Goal: Task Accomplishment & Management: Use online tool/utility

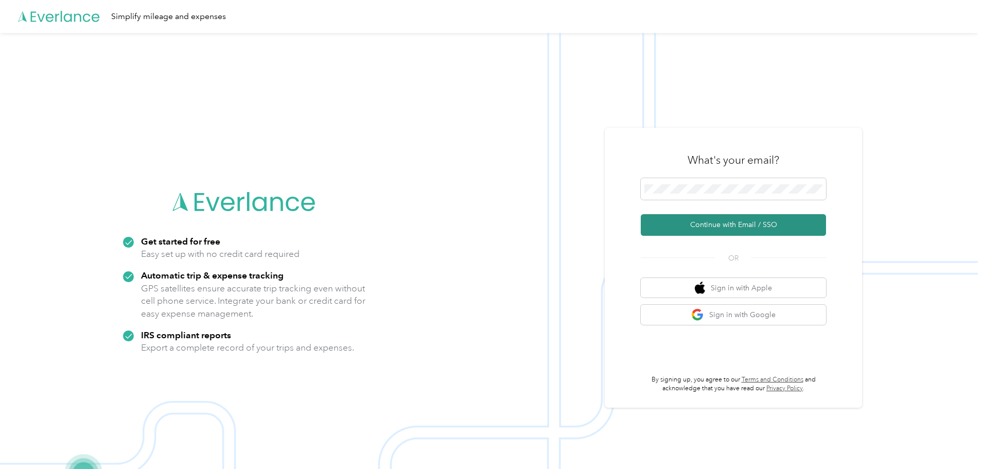
click at [701, 225] on button "Continue with Email / SSO" at bounding box center [733, 225] width 185 height 22
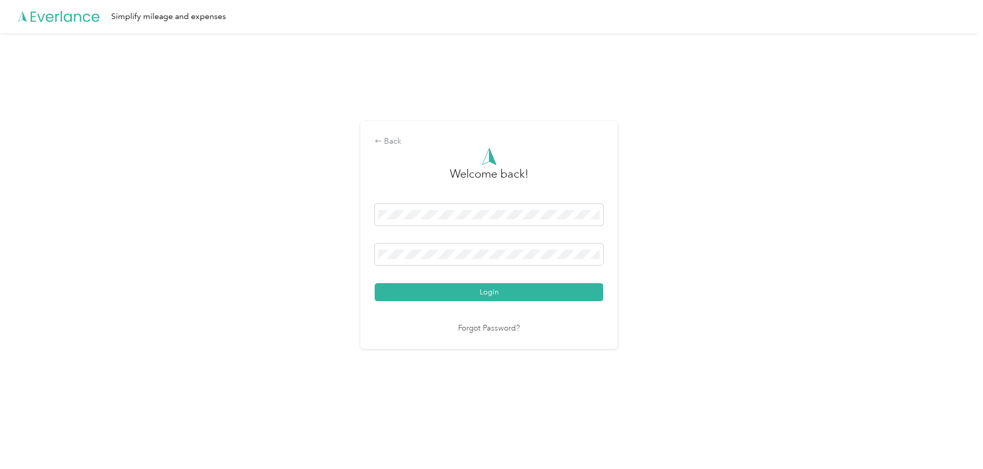
click at [496, 298] on button "Login" at bounding box center [489, 292] width 229 height 18
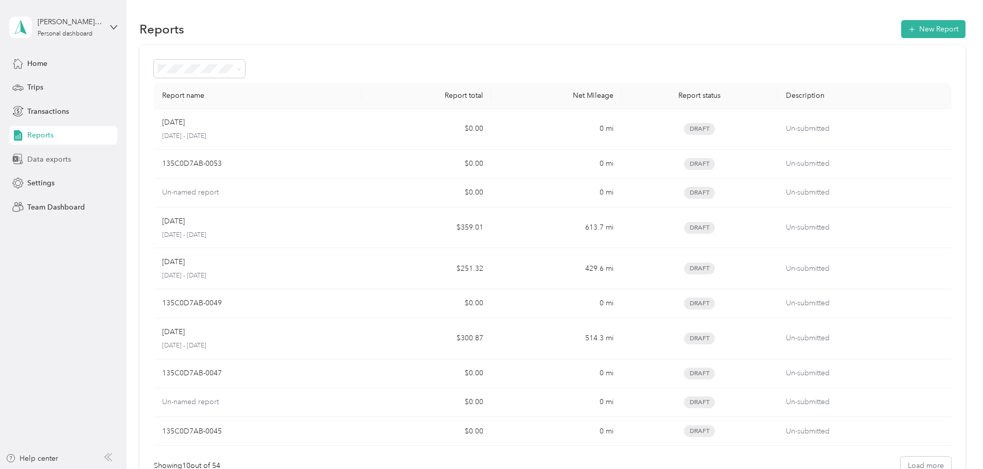
click at [36, 161] on span "Data exports" at bounding box center [49, 159] width 44 height 11
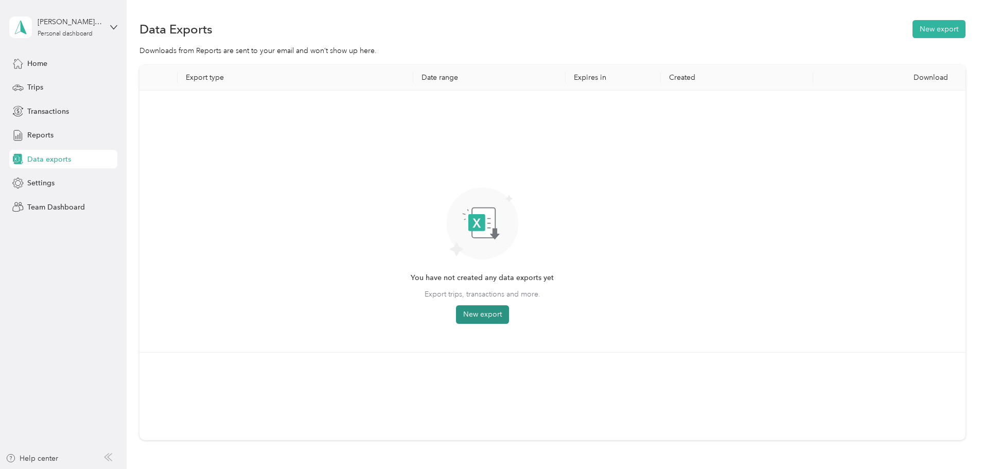
click at [509, 316] on button "New export" at bounding box center [482, 314] width 53 height 19
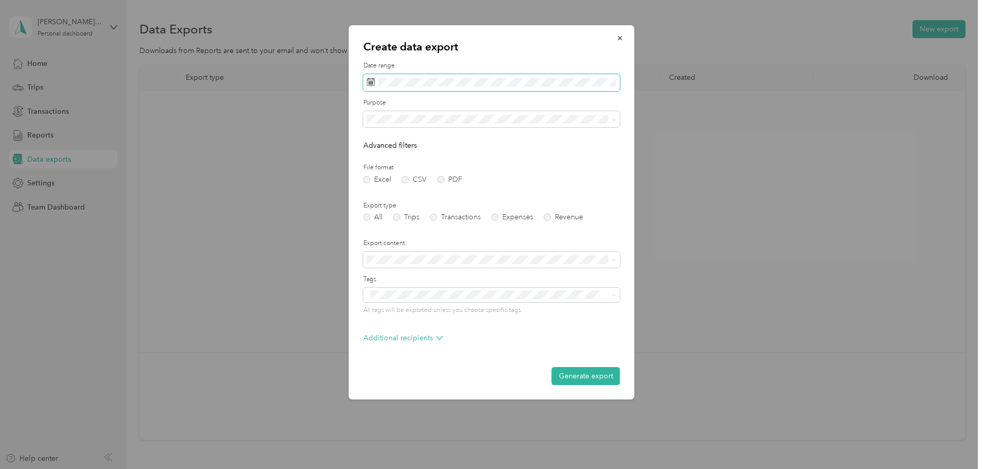
click at [514, 87] on span at bounding box center [491, 83] width 257 height 18
click at [370, 81] on icon at bounding box center [371, 82] width 8 height 8
click at [383, 138] on icon at bounding box center [381, 141] width 5 height 9
click at [445, 178] on div "1" at bounding box center [443, 177] width 13 height 13
click at [446, 244] on div "29" at bounding box center [443, 242] width 13 height 13
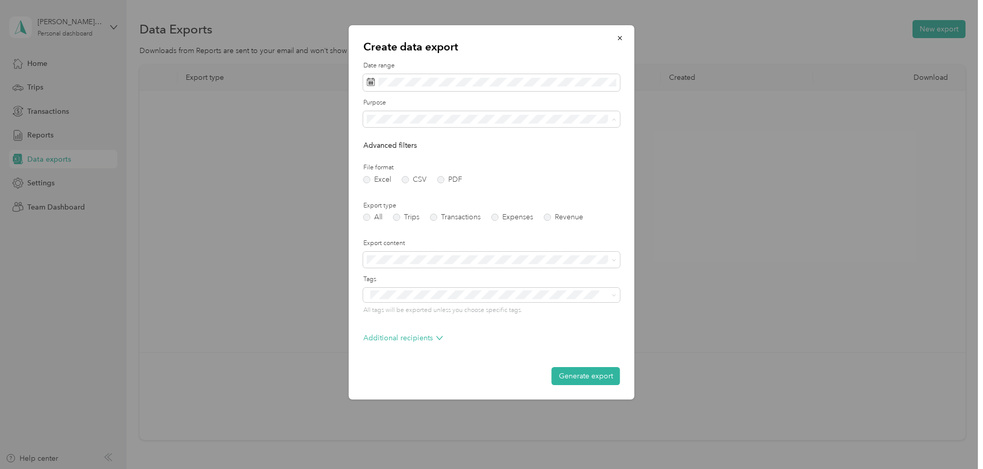
click at [380, 190] on span "Rma" at bounding box center [378, 191] width 14 height 9
click at [403, 218] on label "Trips" at bounding box center [406, 217] width 26 height 7
click at [591, 369] on button "Generate export" at bounding box center [586, 376] width 68 height 18
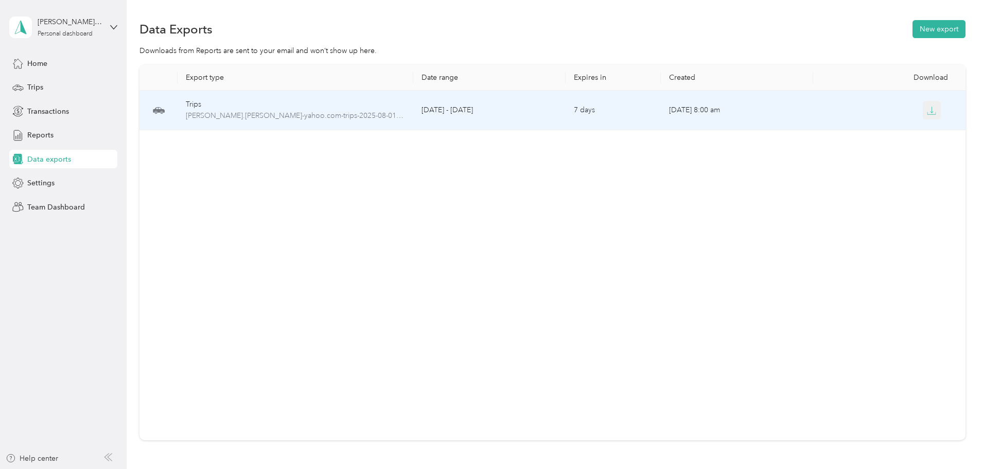
click at [927, 113] on icon "button" at bounding box center [931, 110] width 9 height 9
